Goal: Task Accomplishment & Management: Manage account settings

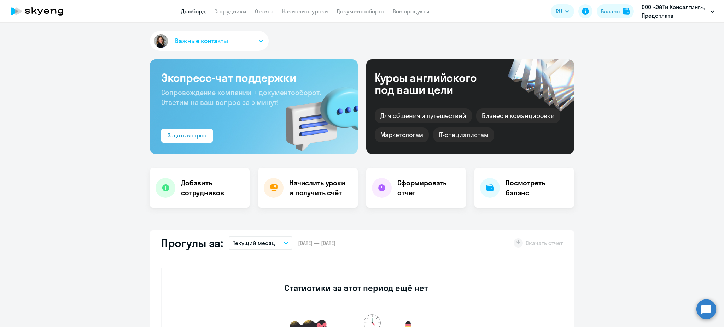
select select "30"
click at [234, 10] on link "Сотрудники" at bounding box center [230, 11] width 32 height 7
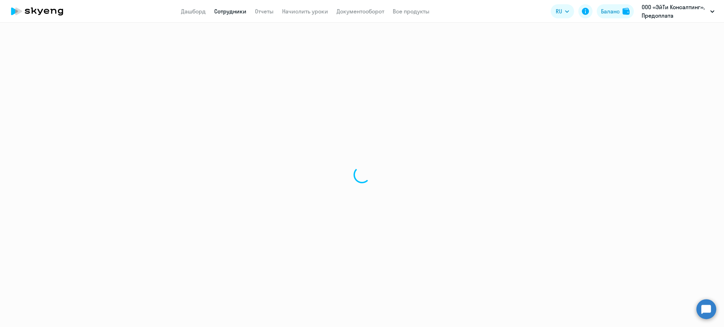
select select "30"
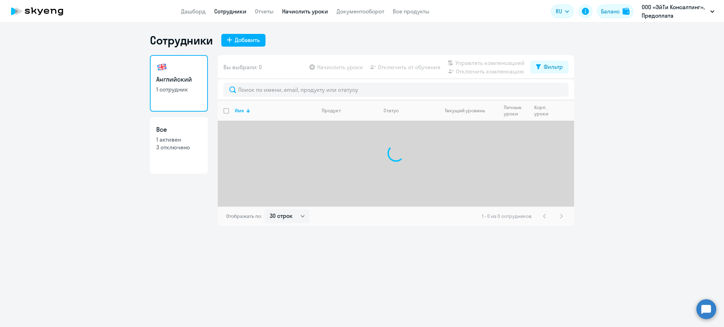
click at [322, 13] on link "Начислить уроки" at bounding box center [305, 11] width 46 height 7
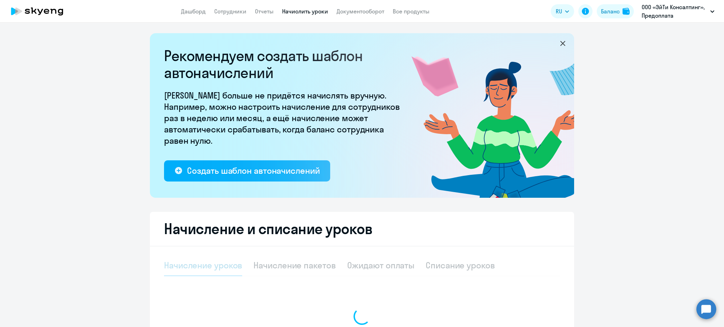
select select "10"
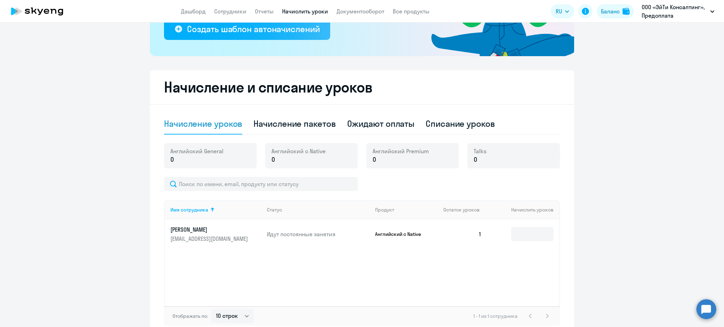
scroll to position [180, 0]
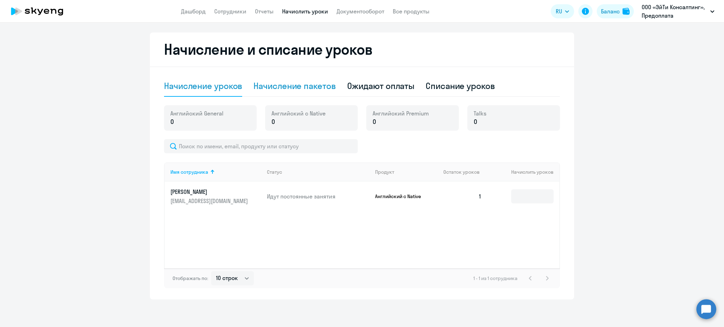
click at [275, 87] on div "Начисление пакетов" at bounding box center [294, 85] width 82 height 11
select select "10"
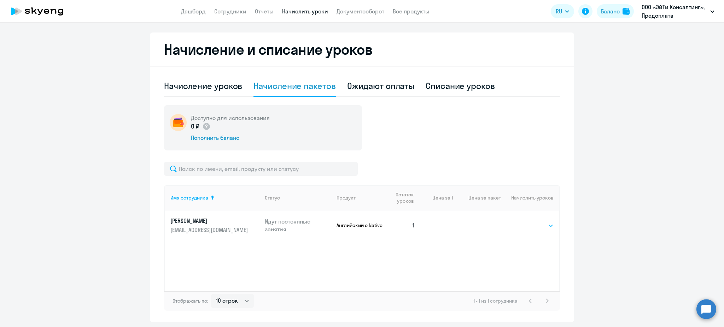
click at [530, 226] on select "Выбрать 4 8 16 32 64 96 128" at bounding box center [539, 226] width 29 height 8
select select "32"
click at [525, 222] on select "Выбрать 4 8 16 32 64 96 128" at bounding box center [539, 226] width 29 height 8
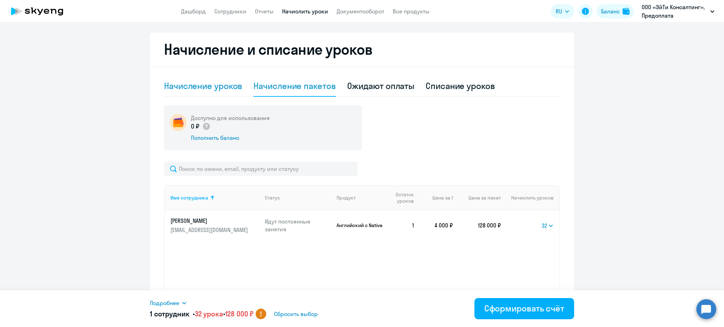
click at [217, 78] on div "Начисление уроков" at bounding box center [203, 86] width 78 height 21
select select "10"
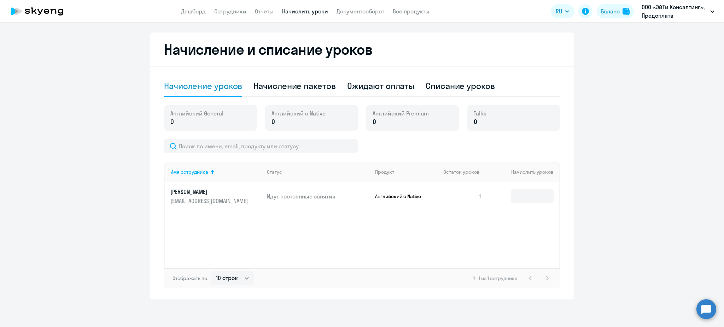
click at [525, 189] on td at bounding box center [523, 197] width 72 height 30
click at [526, 192] on input at bounding box center [532, 196] width 42 height 14
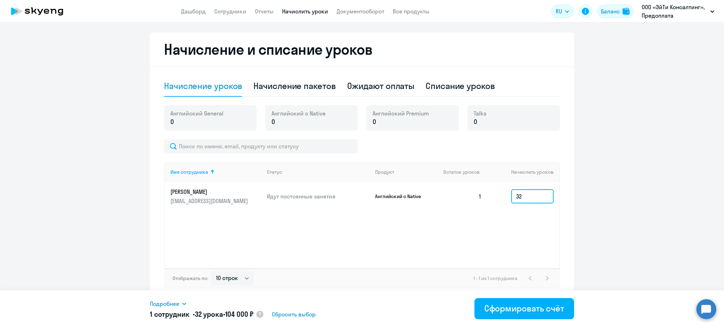
type input "32"
